Goal: Information Seeking & Learning: Learn about a topic

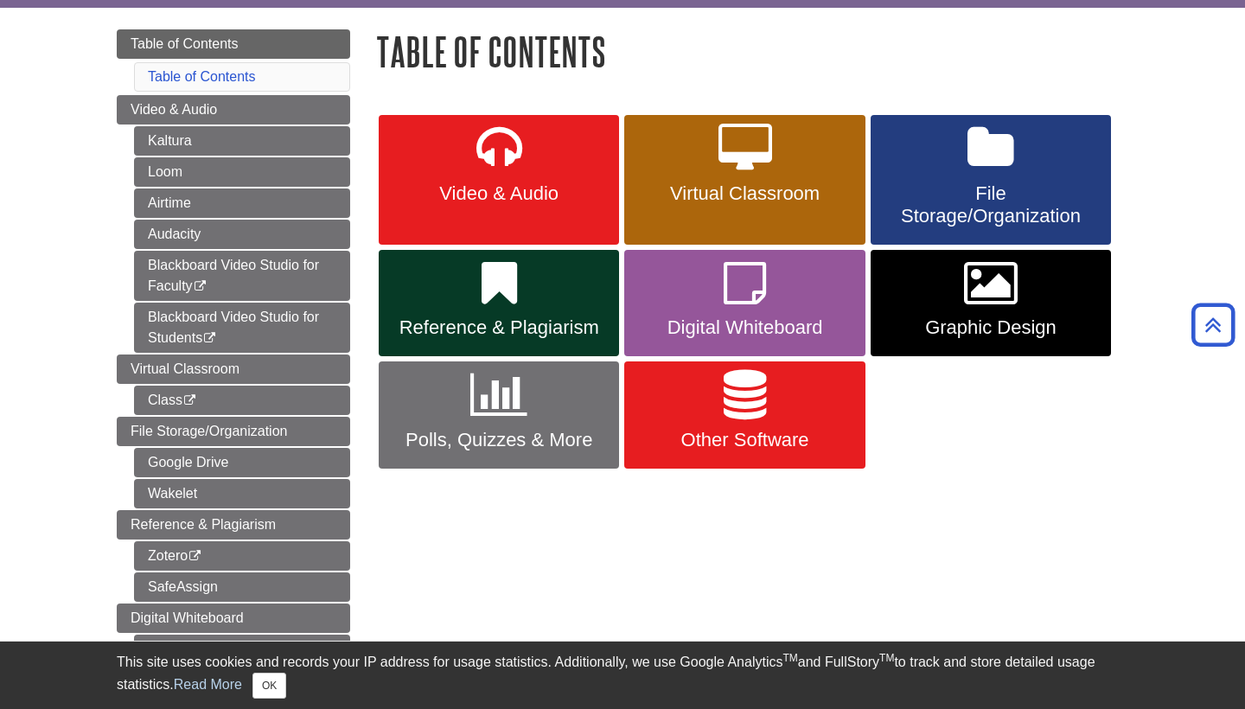
scroll to position [68, 0]
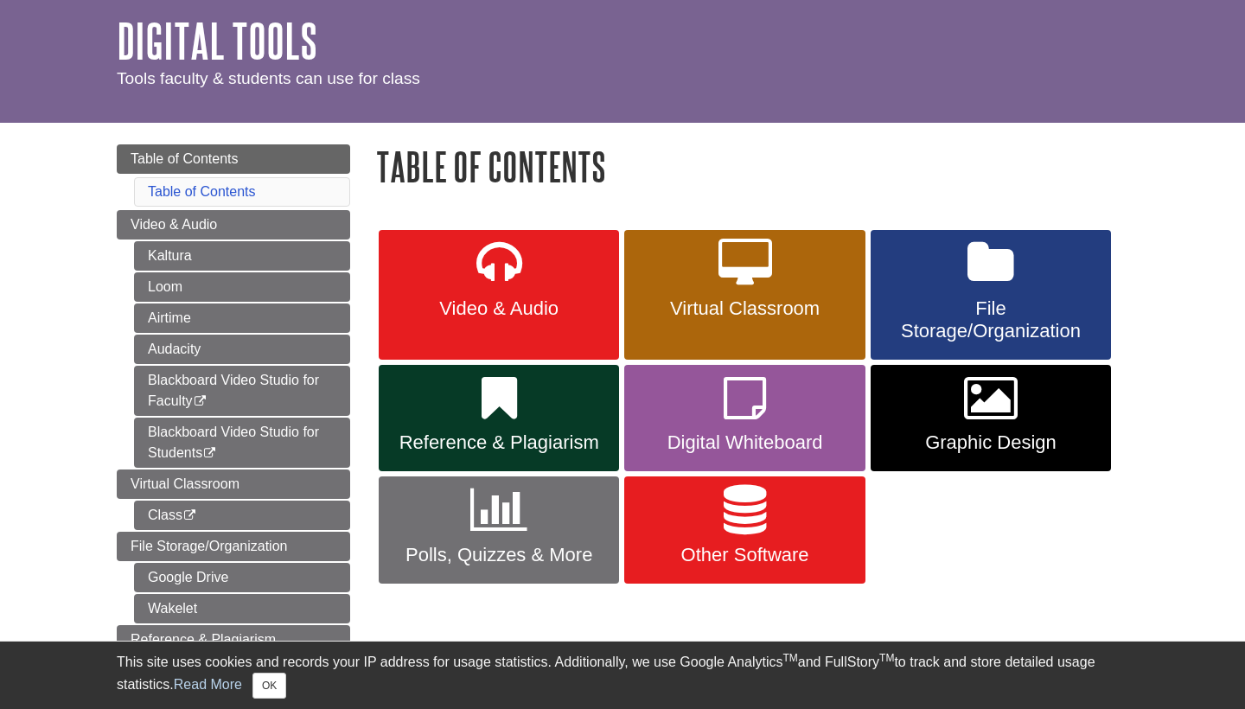
click at [726, 316] on span "Virtual Classroom" at bounding box center [744, 308] width 214 height 22
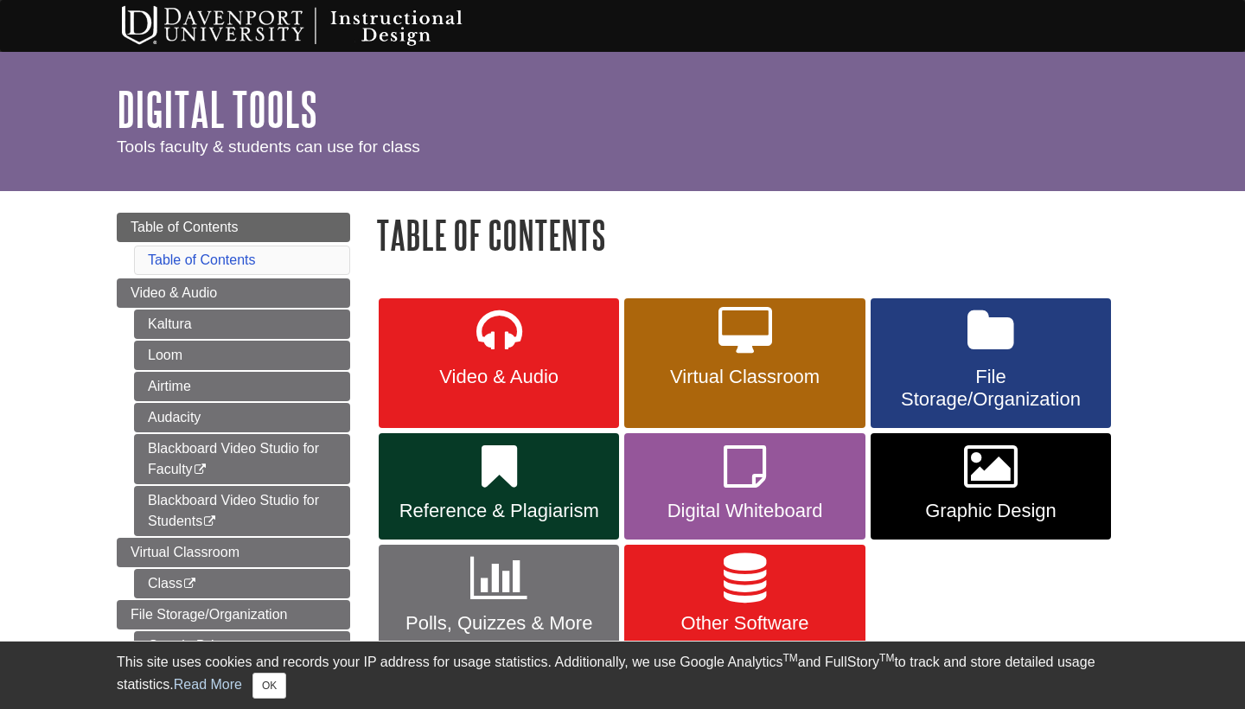
scroll to position [92, 0]
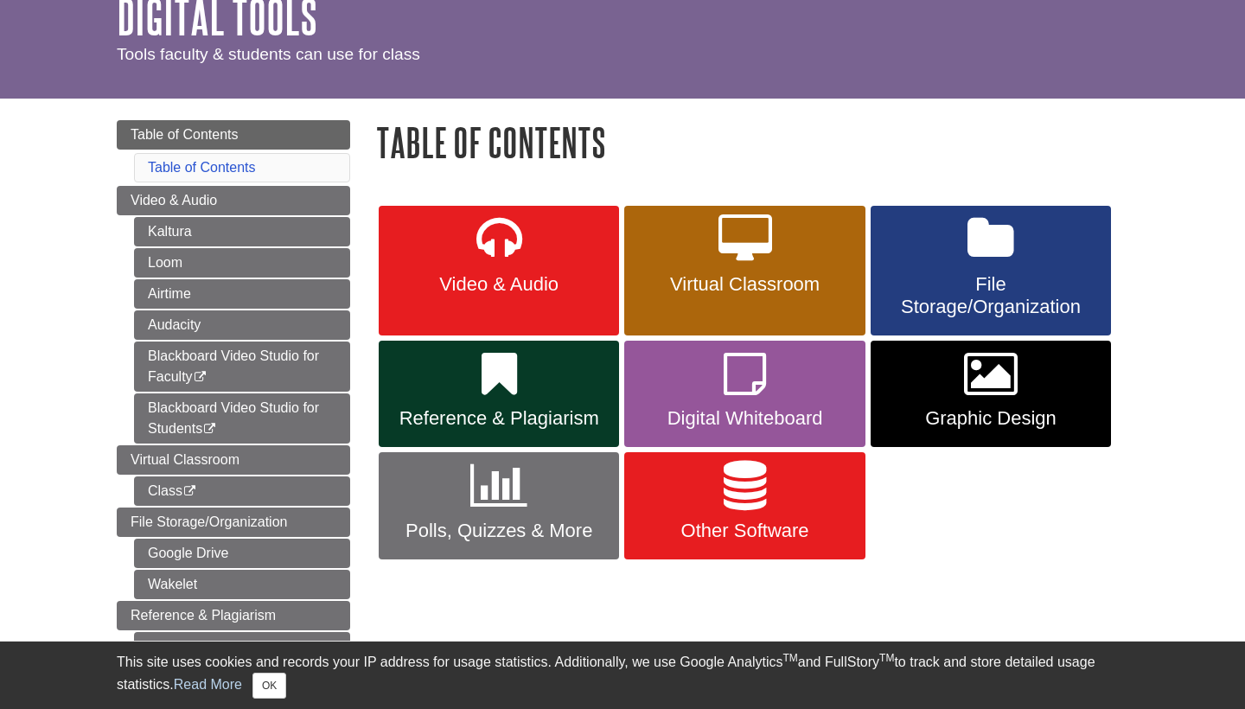
click at [699, 372] on link "Digital Whiteboard" at bounding box center [744, 394] width 240 height 107
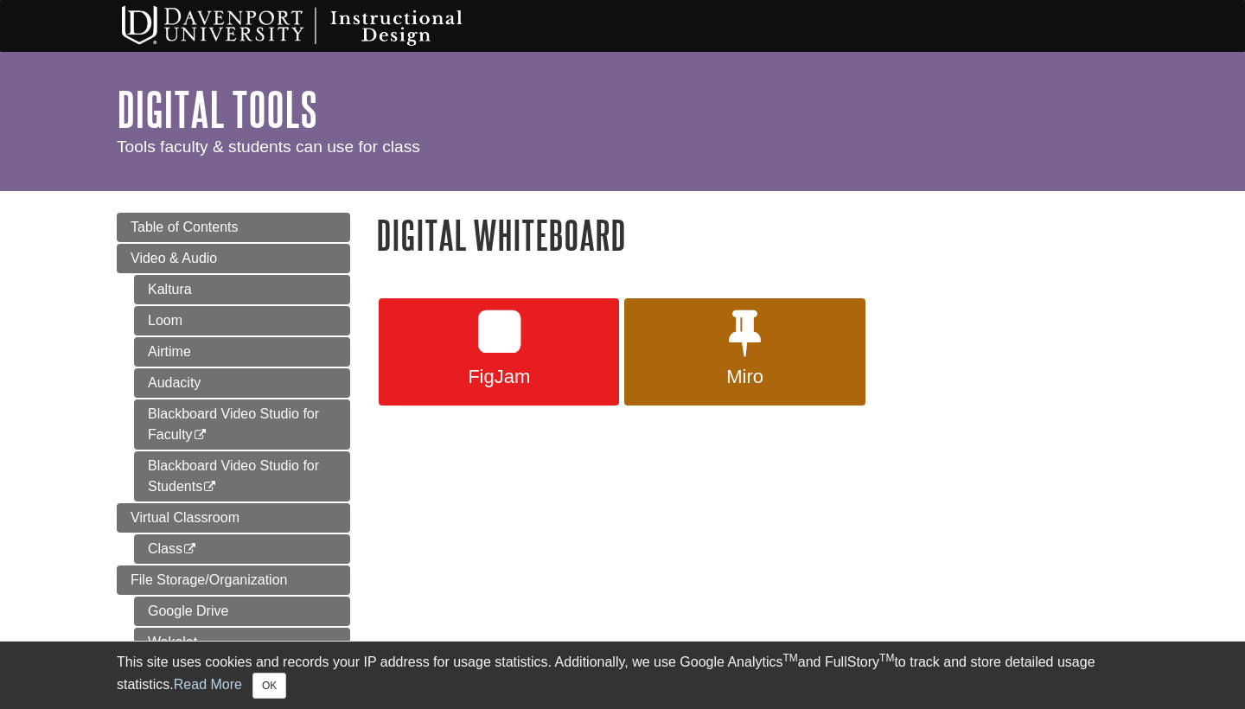
click at [186, 109] on link "Digital Tools" at bounding box center [217, 109] width 201 height 54
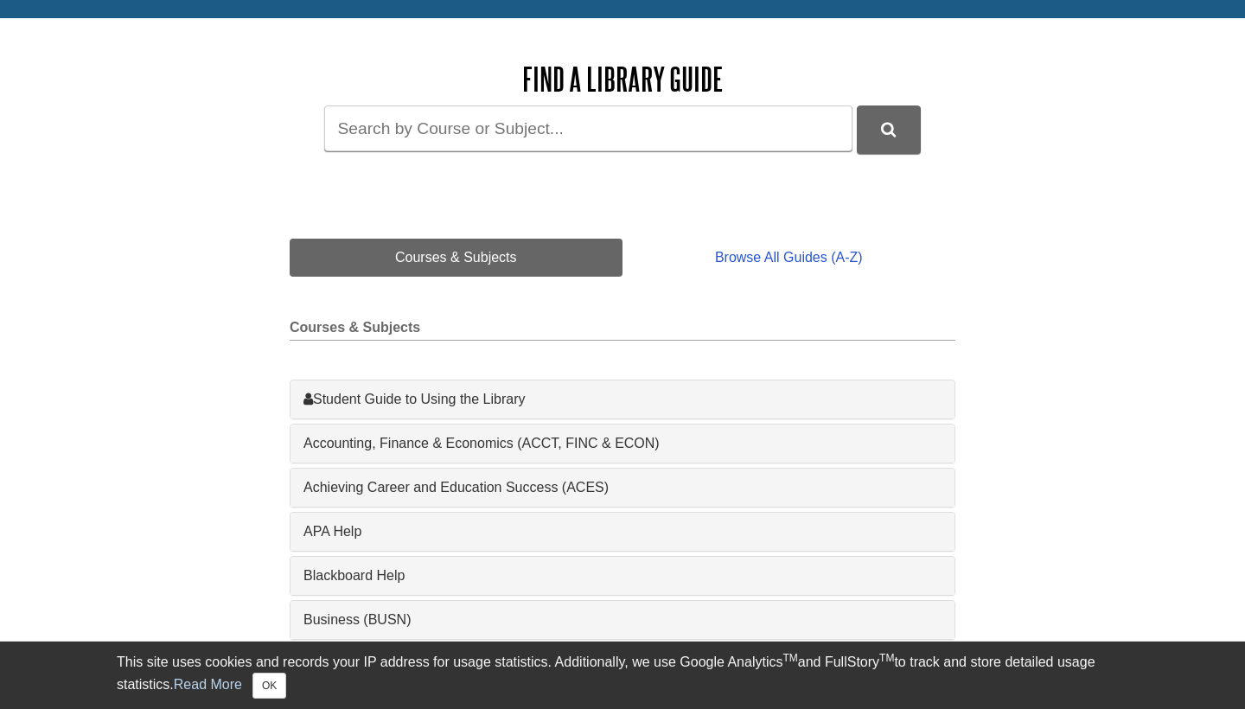
scroll to position [240, 0]
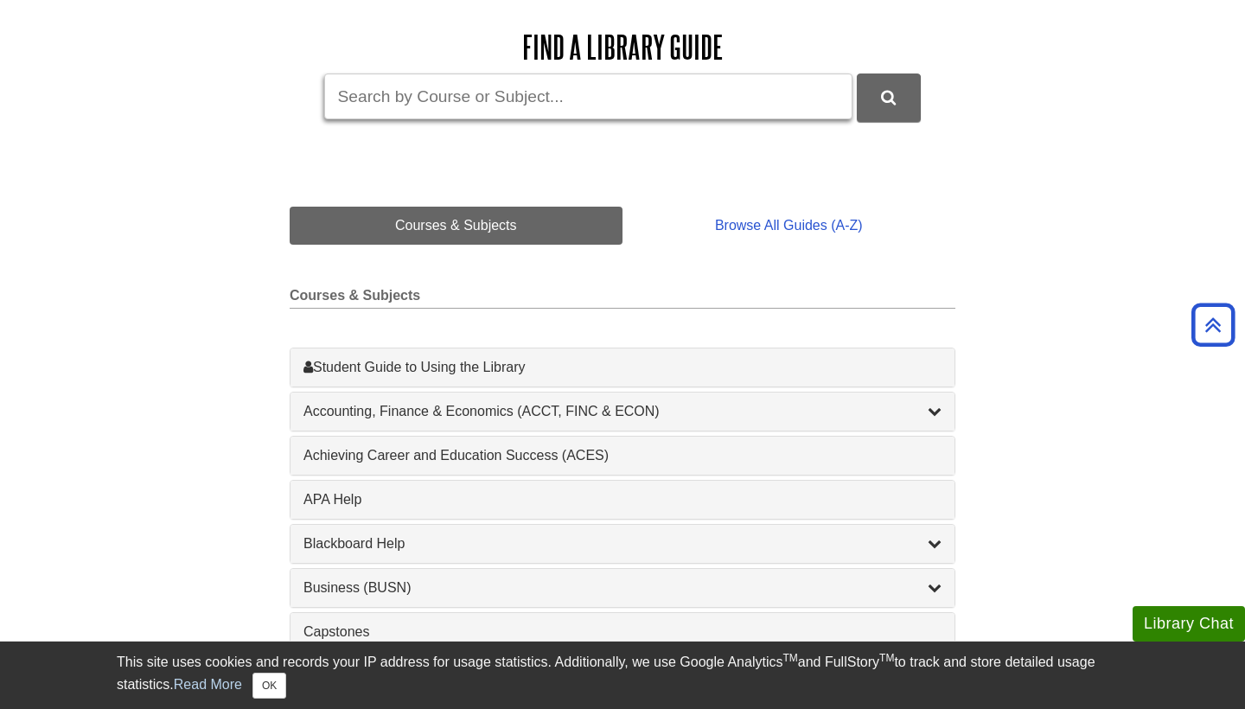
click at [546, 87] on input "Guide Search Terms" at bounding box center [588, 96] width 528 height 46
type input "remote"
click at [888, 96] on button "DU Library Guides Search" at bounding box center [889, 97] width 64 height 48
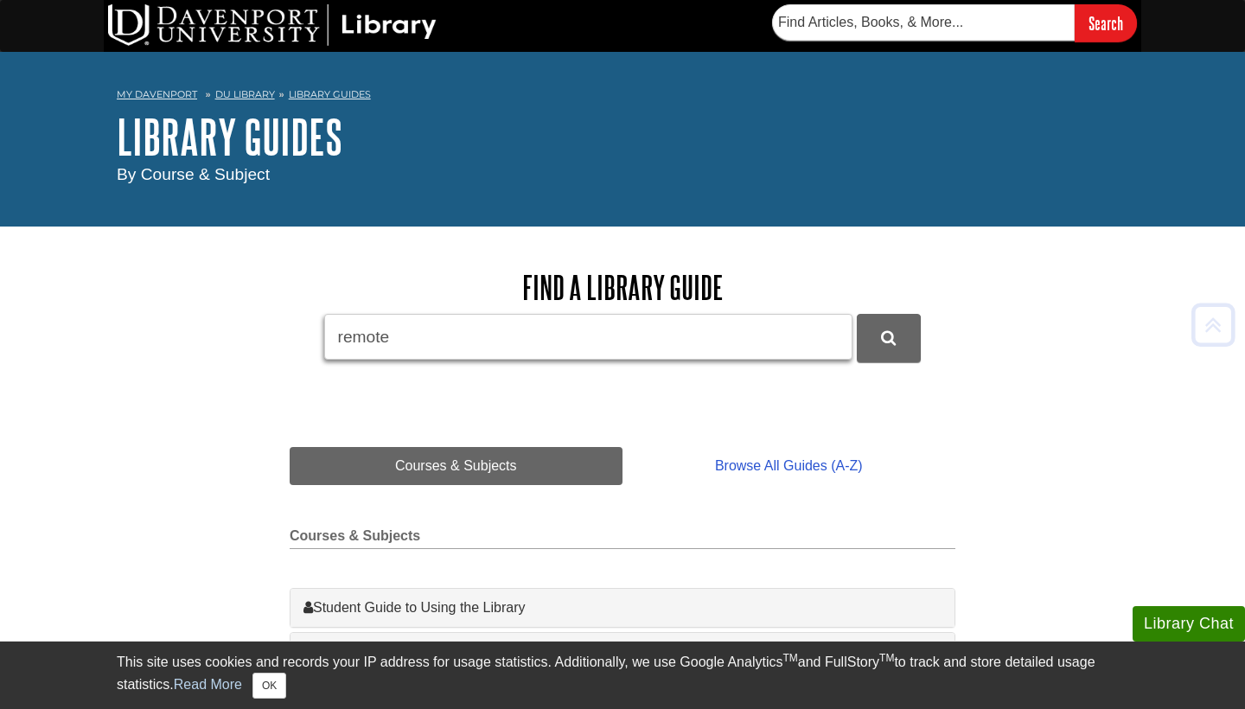
scroll to position [0, 0]
click at [247, 92] on link "DU Library" at bounding box center [245, 94] width 60 height 12
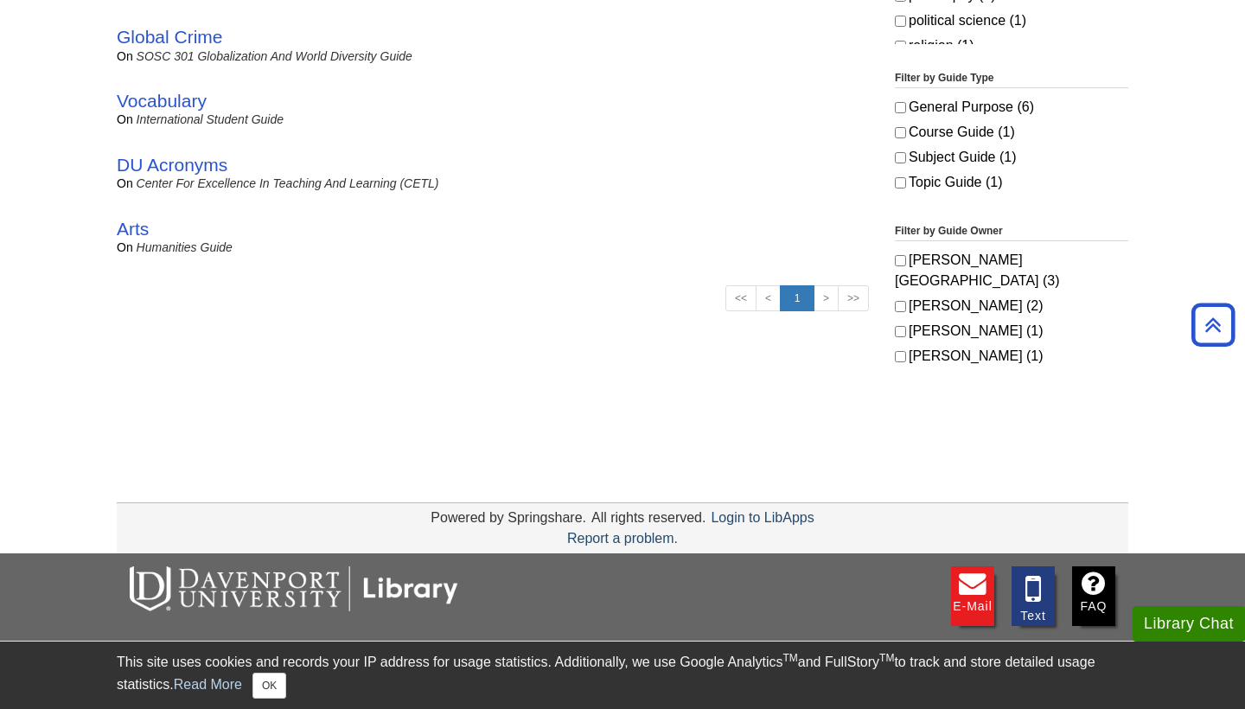
scroll to position [213, 0]
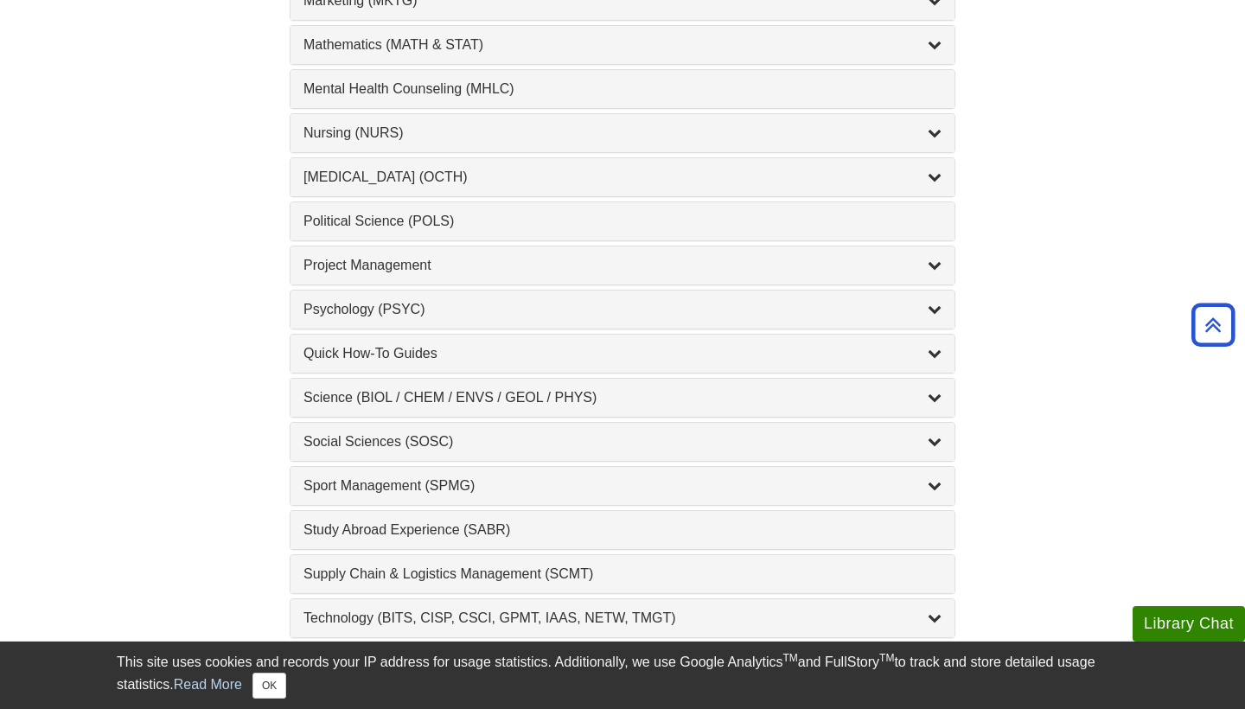
scroll to position [1777, 0]
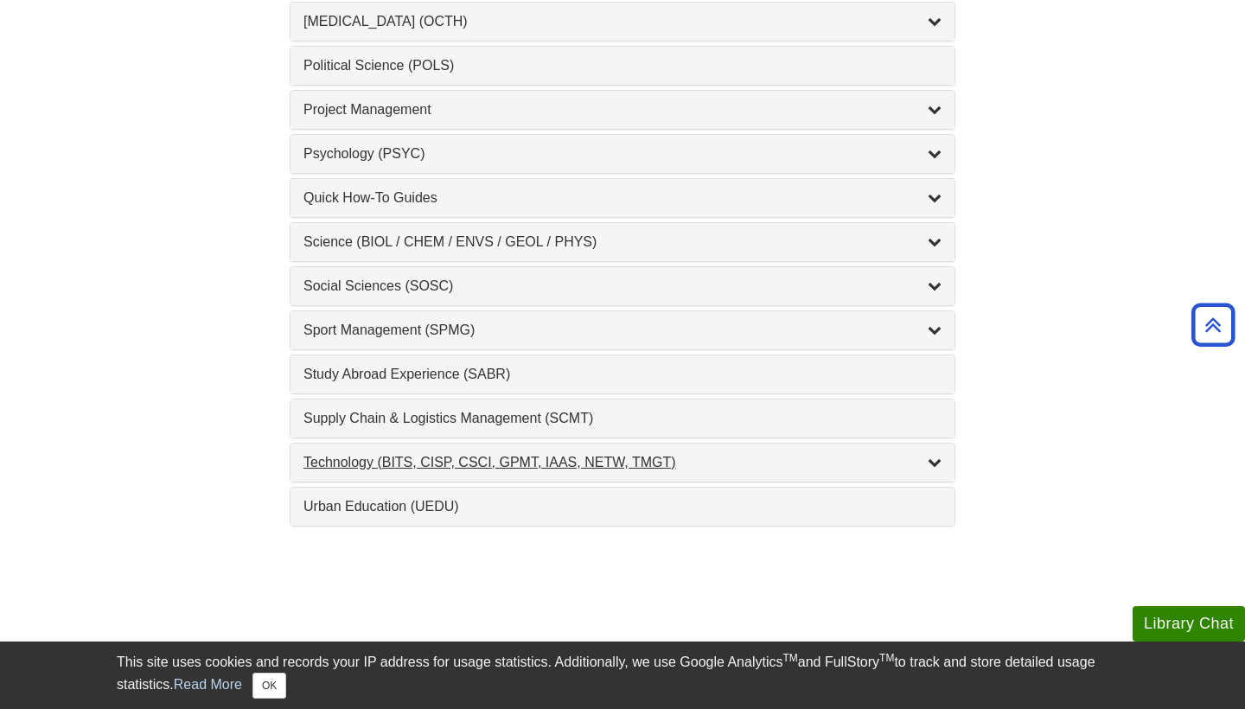
click at [927, 460] on div "Technology (BITS, CISP, CSCI, GPMT, IAAS, NETW, TMGT) , 22 guides" at bounding box center [622, 462] width 638 height 21
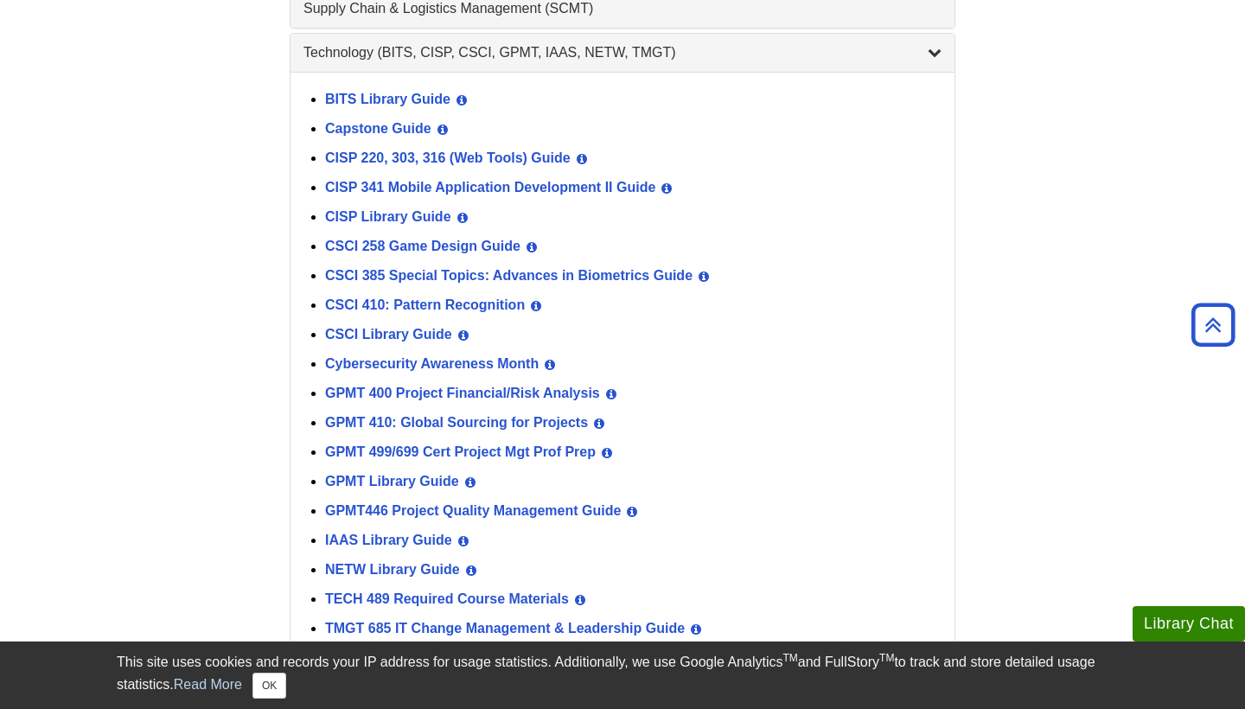
scroll to position [2164, 0]
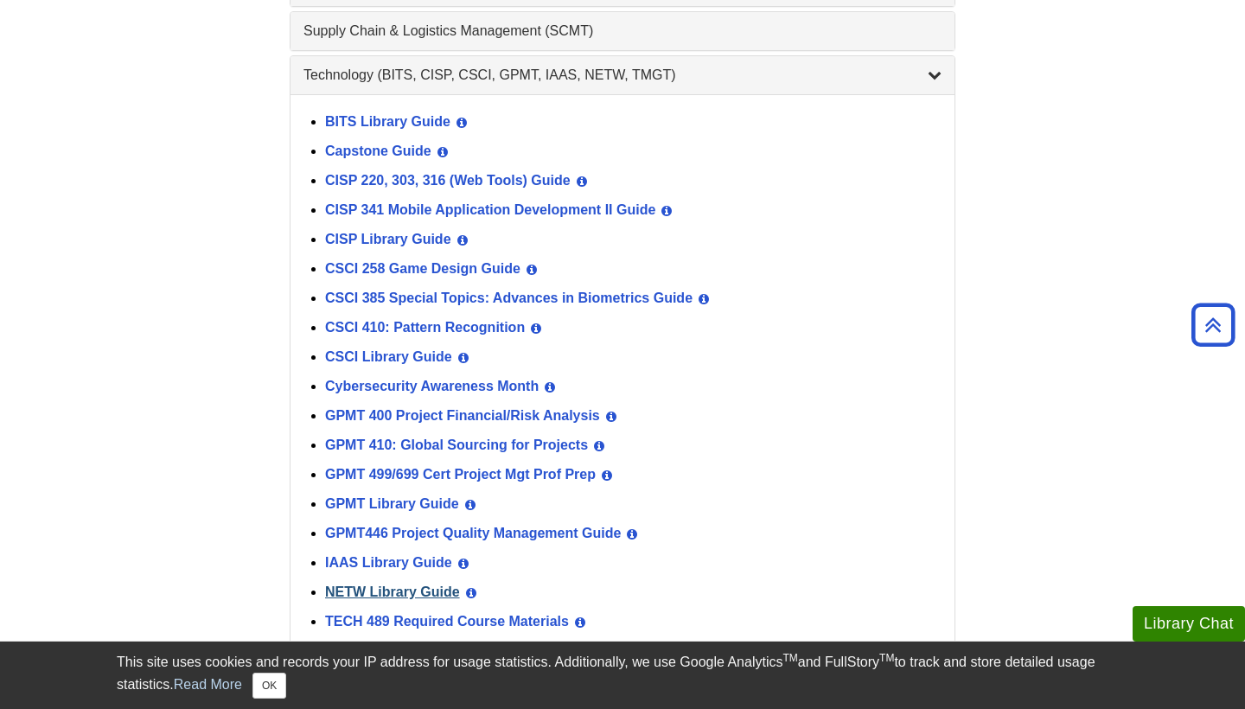
click at [454, 590] on link "NETW Library Guide" at bounding box center [392, 591] width 135 height 15
click at [431, 349] on link "CSCI Library Guide" at bounding box center [388, 356] width 127 height 15
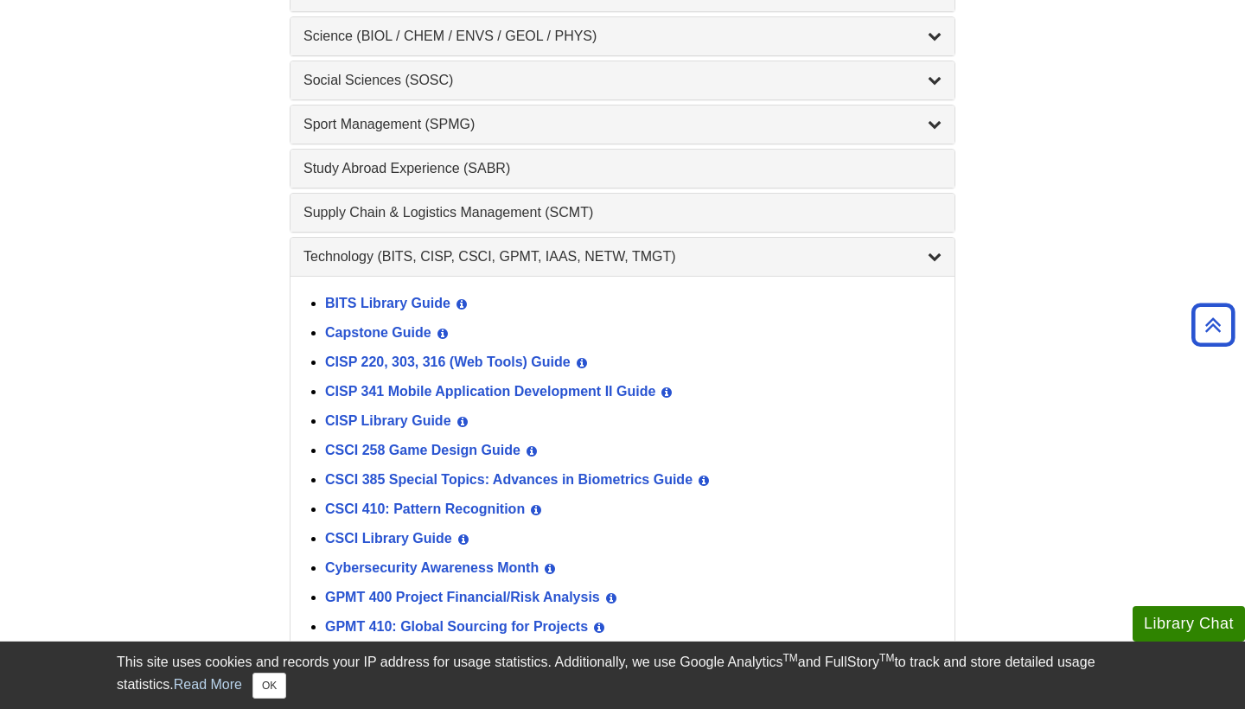
scroll to position [2080, 0]
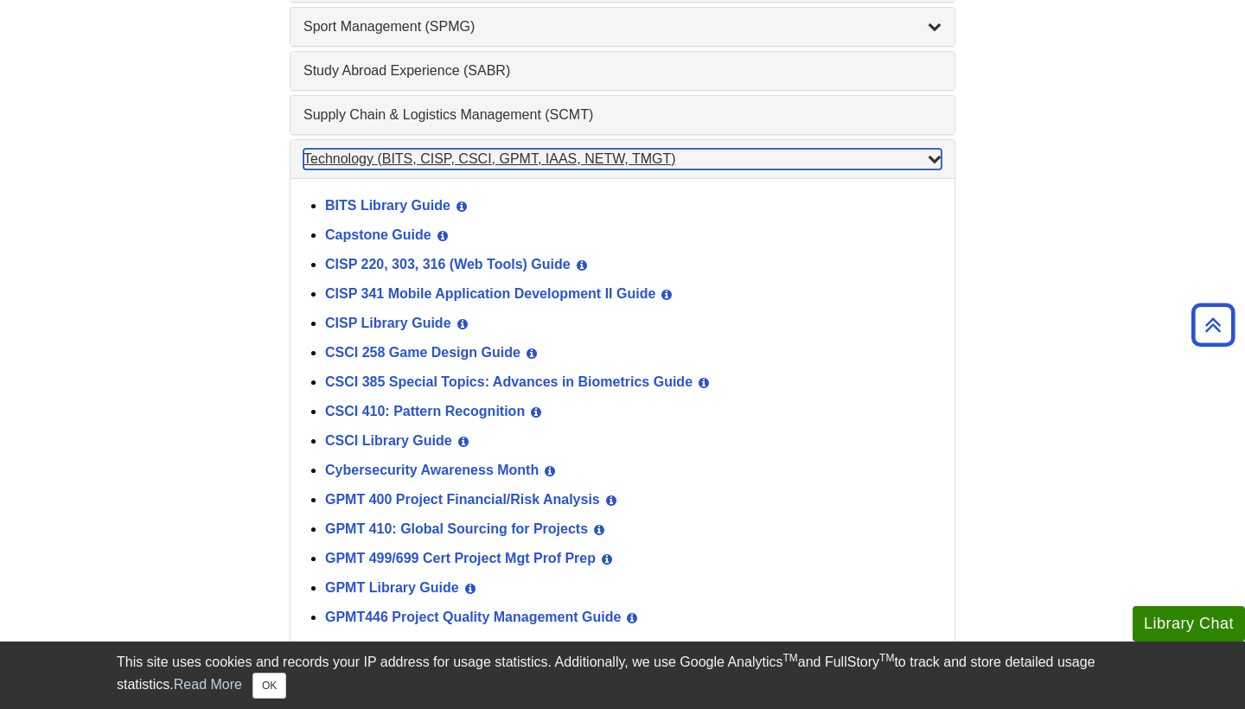
click at [513, 155] on div "Technology (BITS, CISP, CSCI, GPMT, IAAS, NETW, TMGT) , 22 guides" at bounding box center [622, 159] width 638 height 21
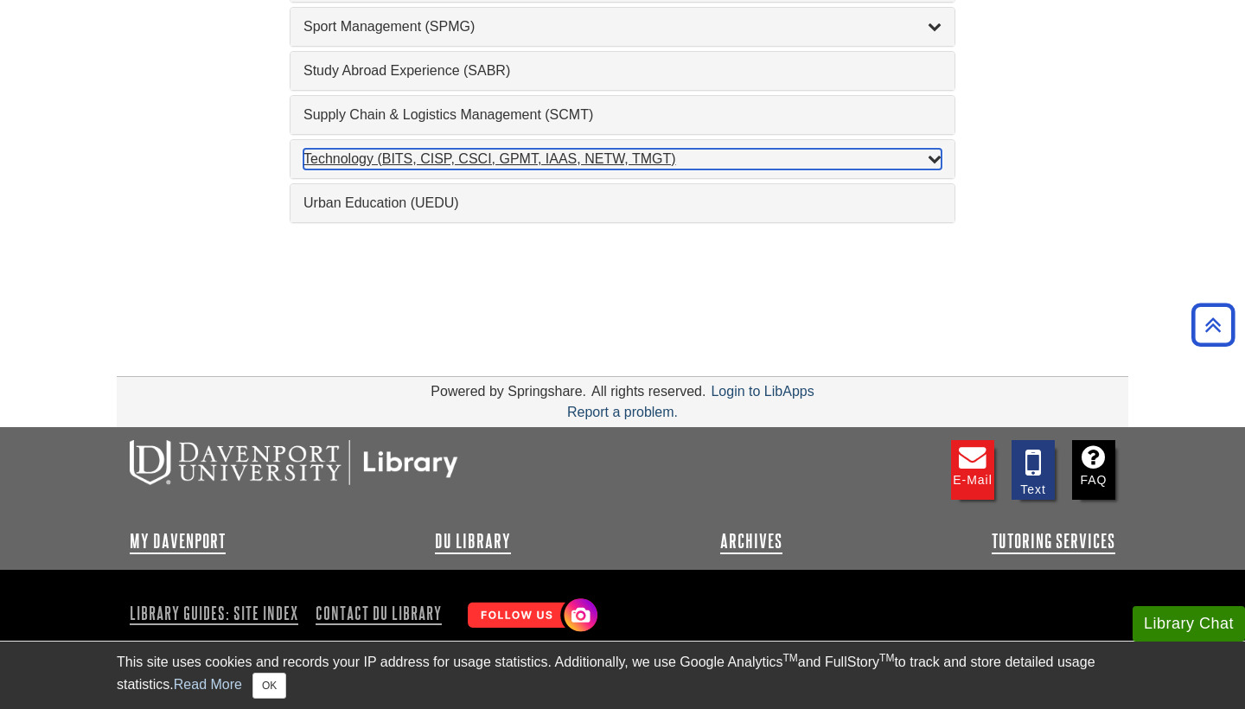
click at [513, 155] on div "Technology (BITS, CISP, CSCI, GPMT, IAAS, NETW, TMGT) , 22 guides" at bounding box center [622, 159] width 638 height 21
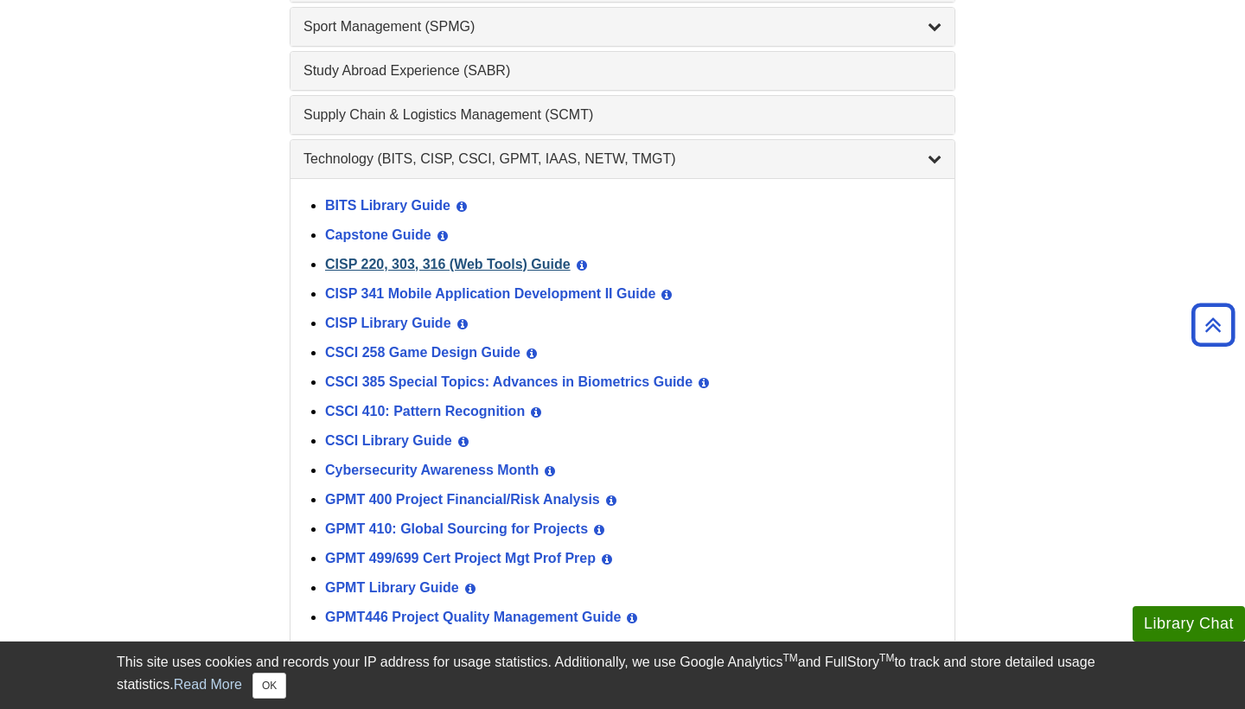
click at [439, 257] on link "CISP 220, 303, 316 (Web Tools) Guide" at bounding box center [448, 264] width 246 height 15
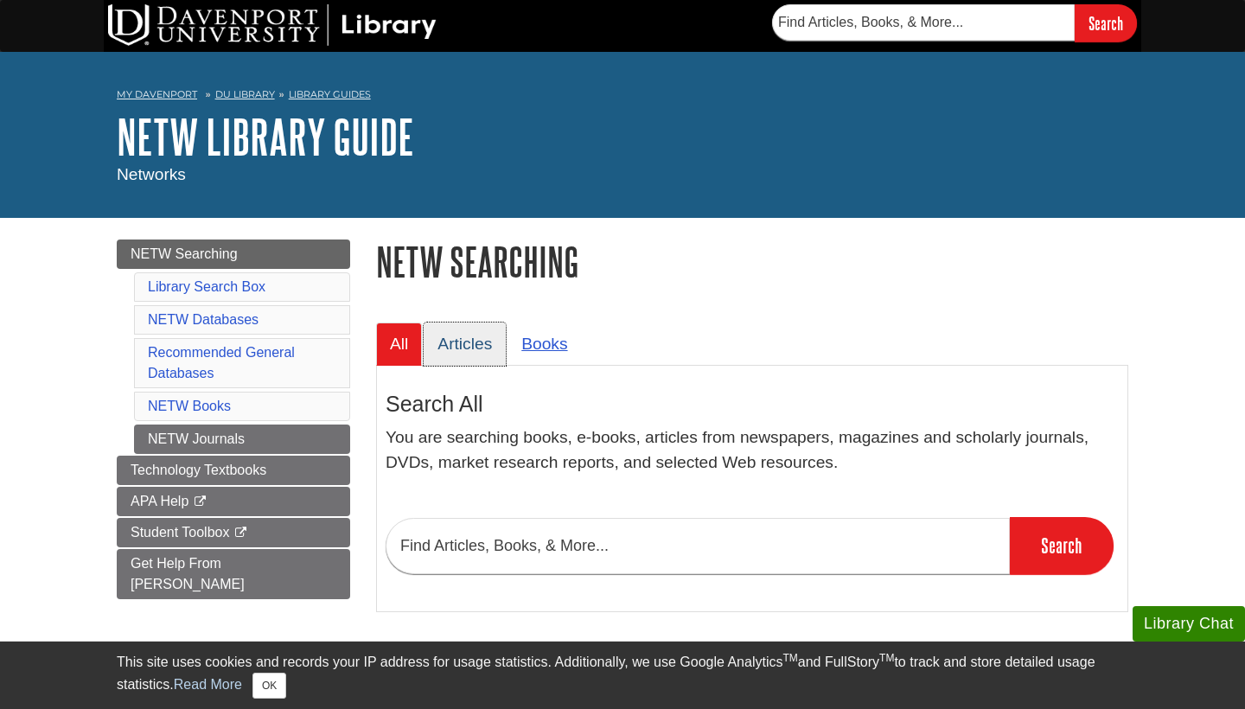
click at [458, 341] on link "Articles" at bounding box center [465, 343] width 82 height 42
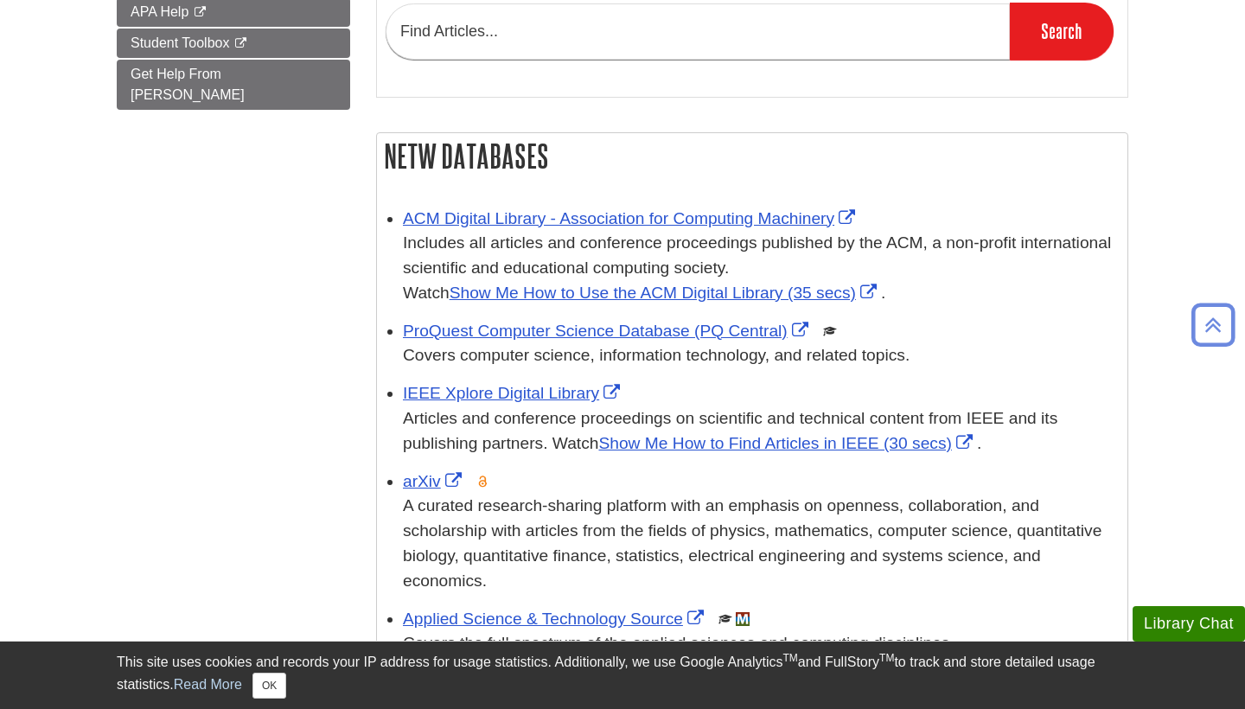
scroll to position [238, 0]
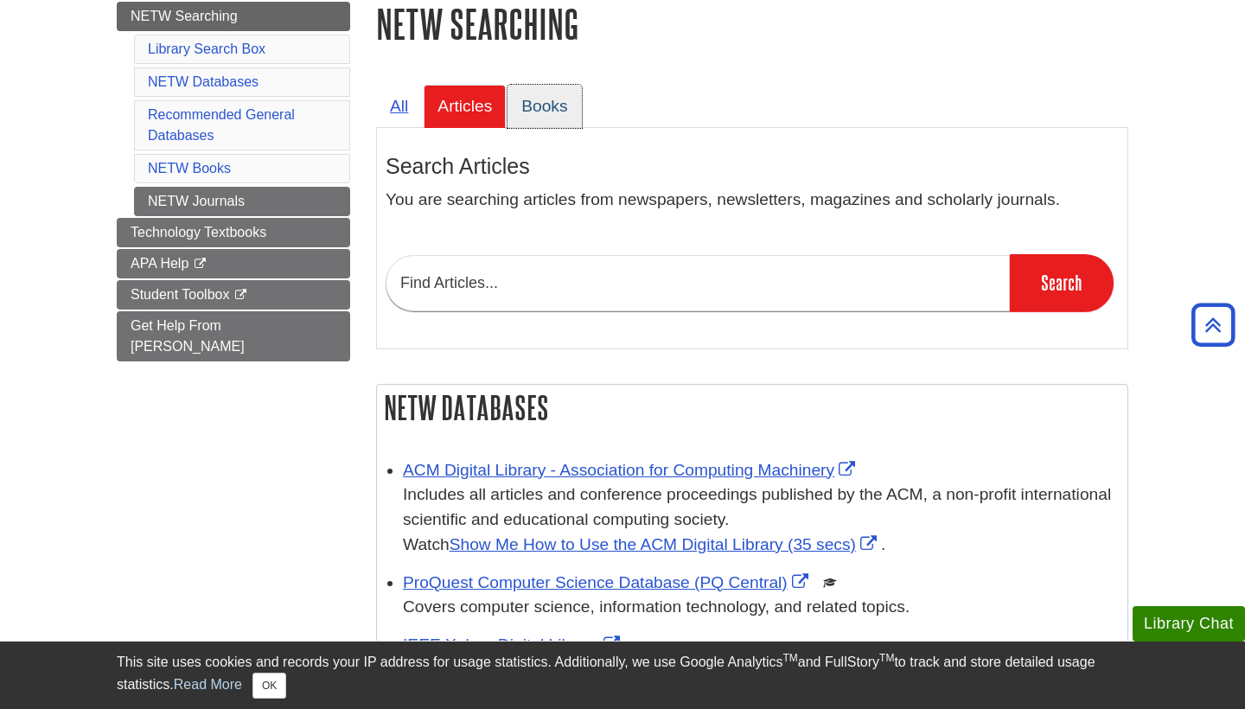
click at [520, 108] on link "Books" at bounding box center [543, 106] width 73 height 42
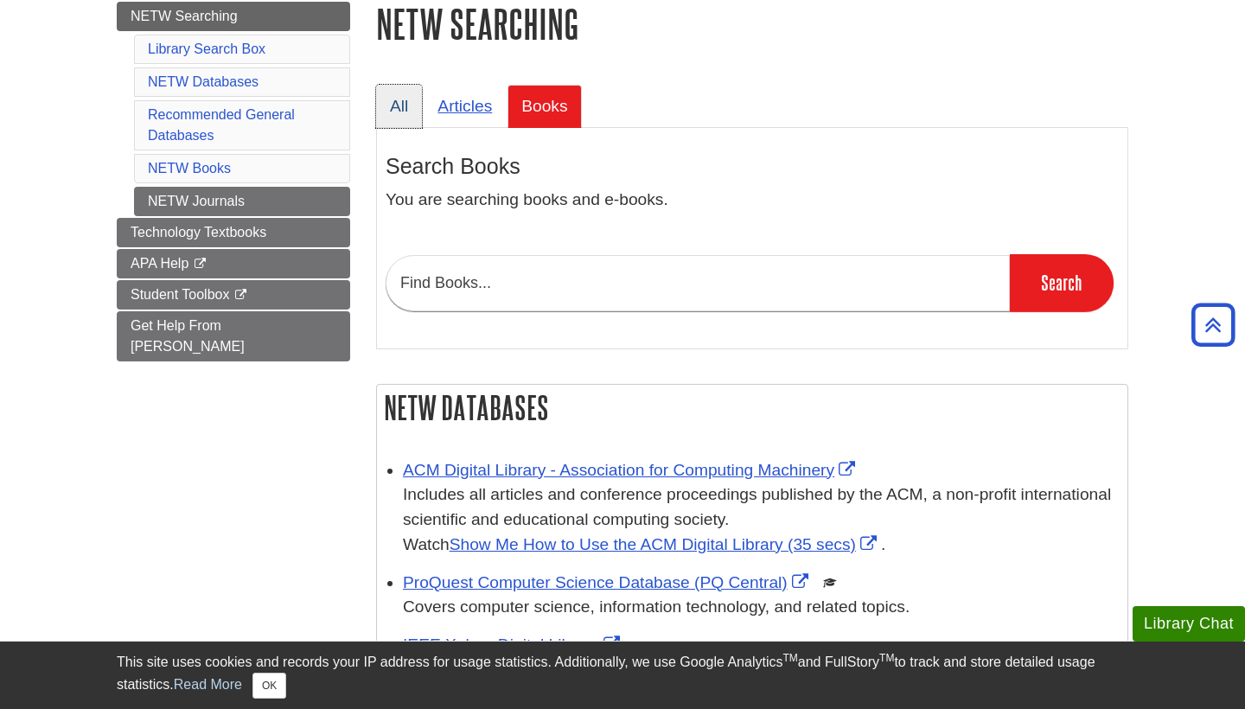
click at [387, 112] on link "All" at bounding box center [399, 106] width 46 height 42
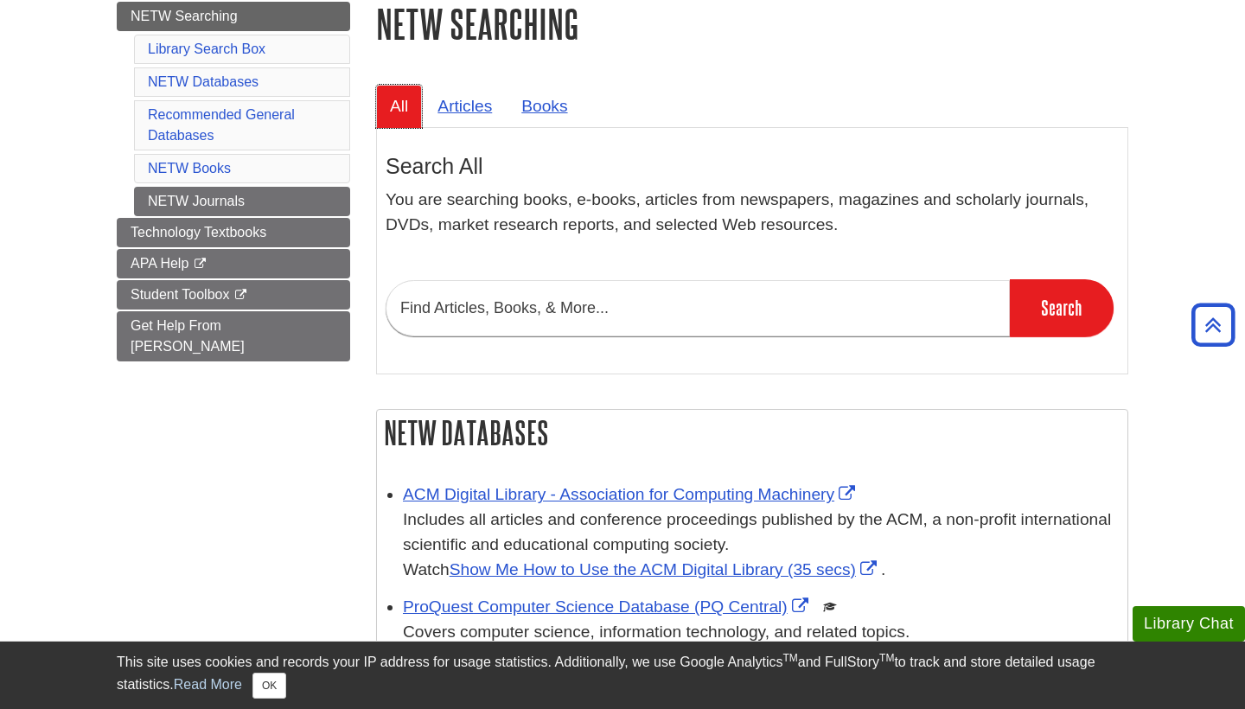
scroll to position [23, 0]
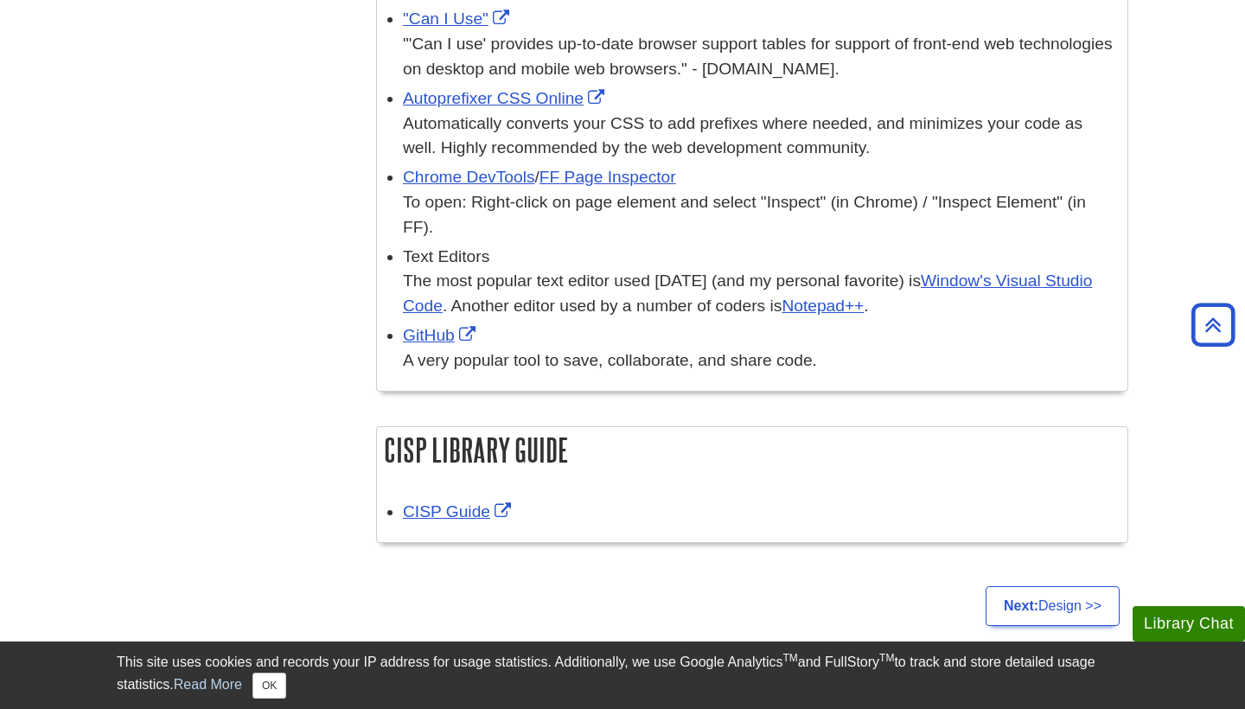
scroll to position [1768, 0]
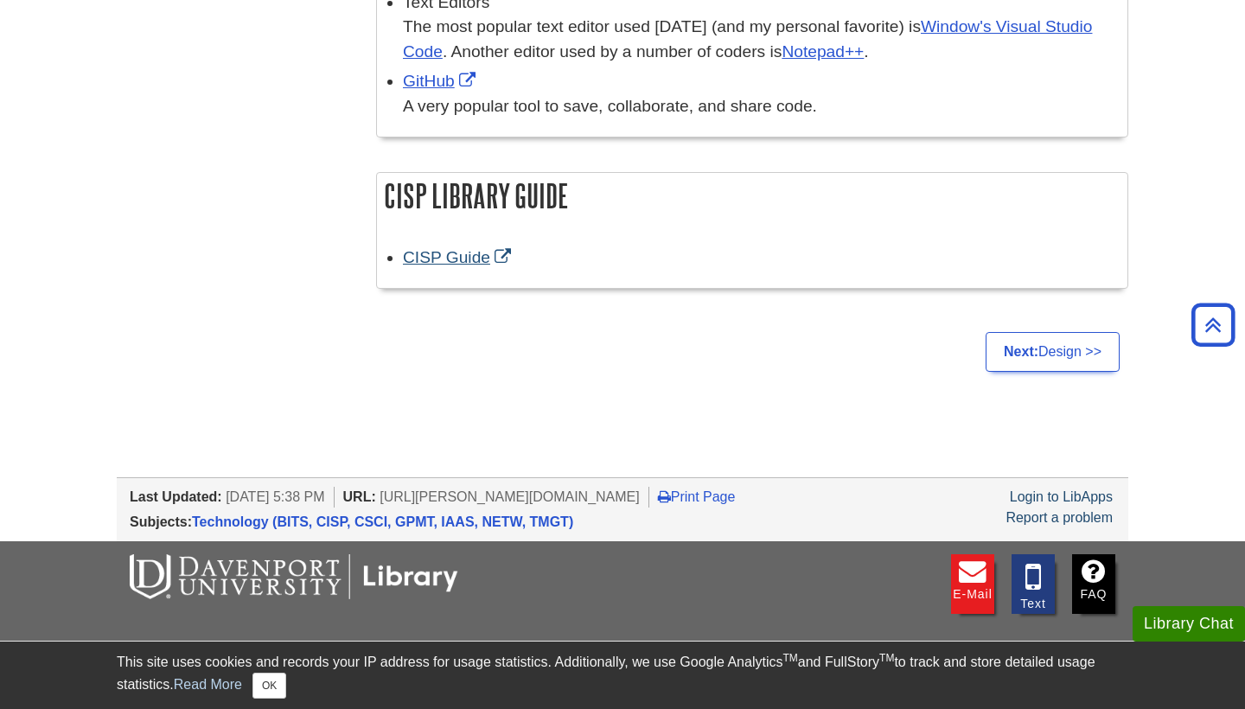
click at [501, 248] on link "CISP Guide" at bounding box center [459, 257] width 112 height 18
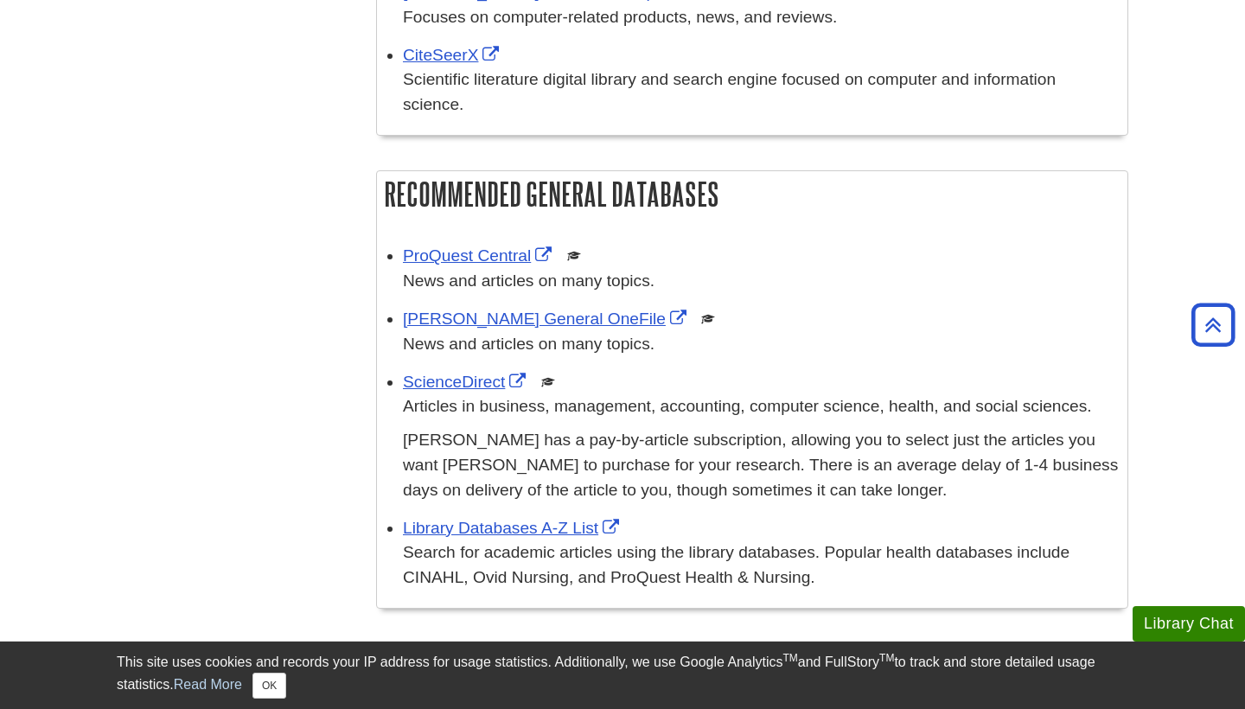
scroll to position [1056, 0]
